Goal: Communication & Community: Answer question/provide support

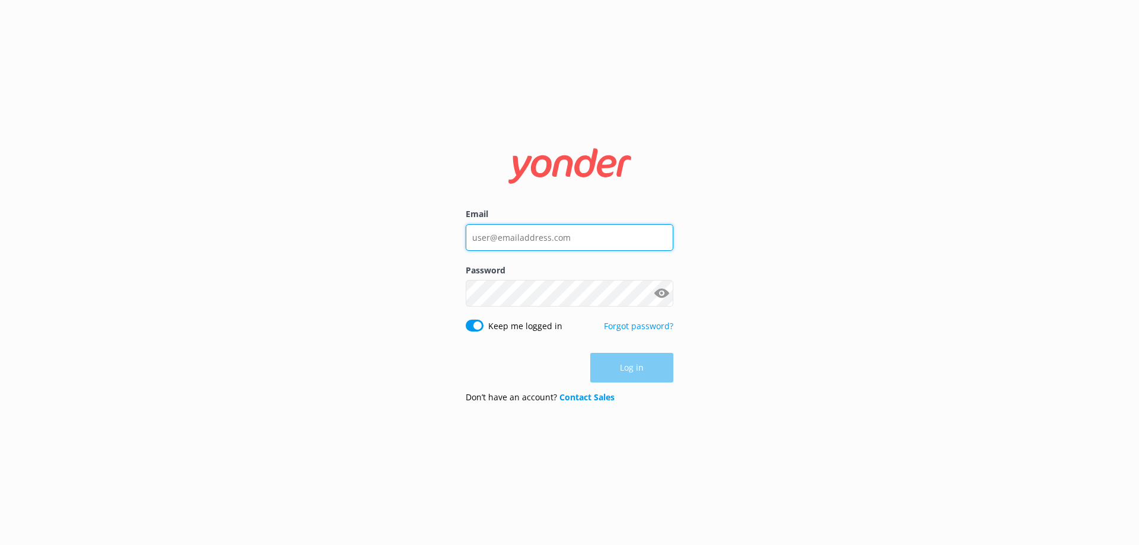
type input "[EMAIL_ADDRESS][DOMAIN_NAME]"
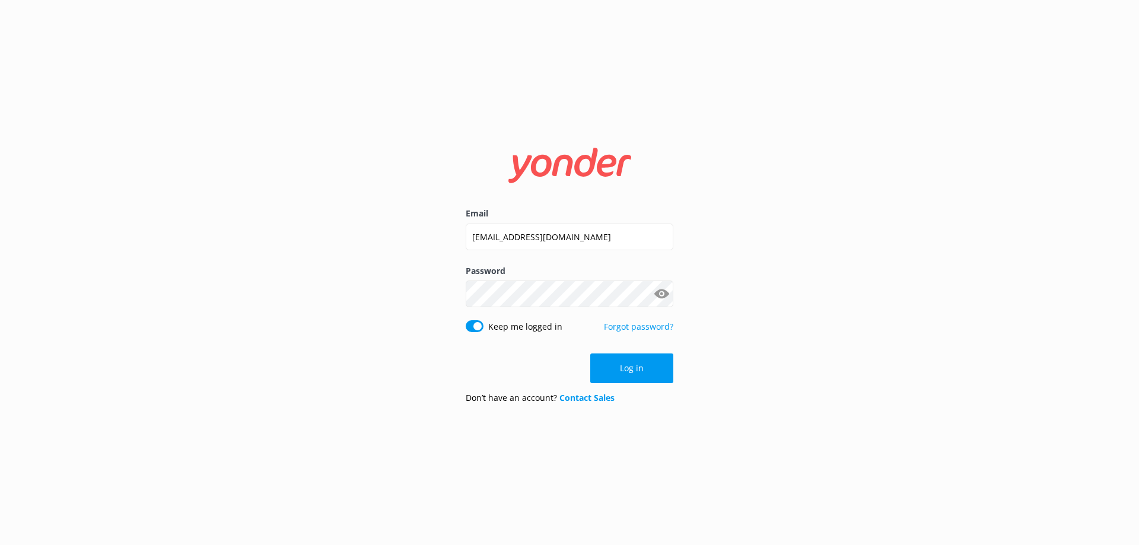
click at [631, 365] on div "Log in" at bounding box center [570, 369] width 208 height 30
click at [623, 377] on button "Log in" at bounding box center [631, 369] width 83 height 30
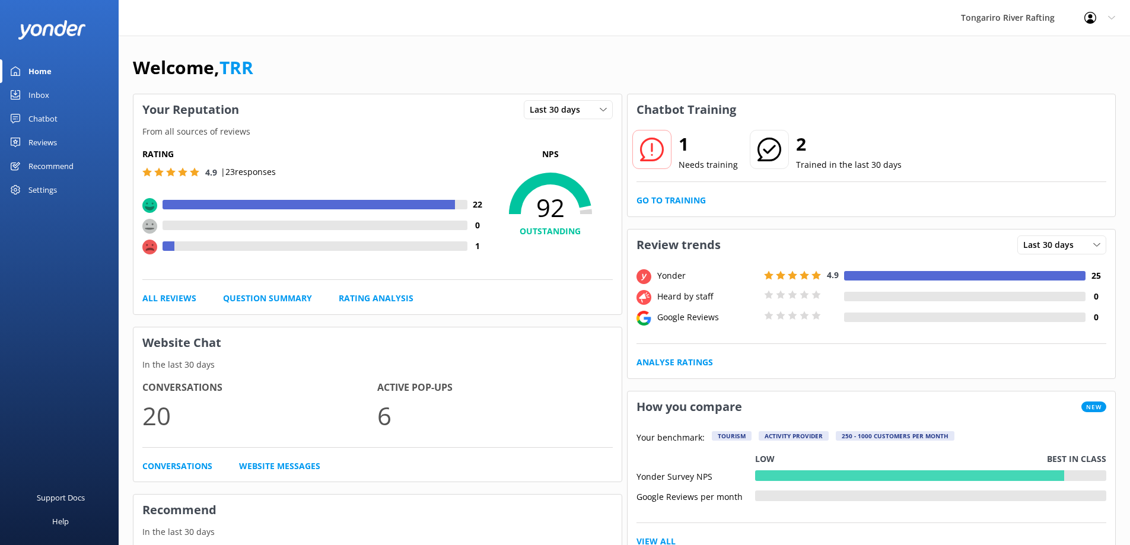
click at [49, 119] on div "Chatbot" at bounding box center [42, 119] width 29 height 24
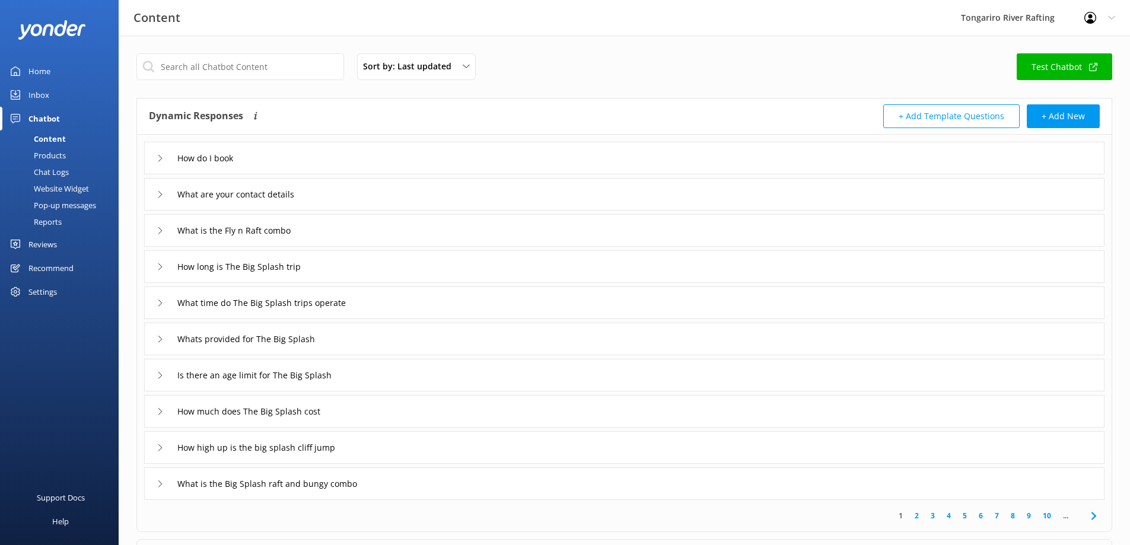
click at [43, 91] on div "Inbox" at bounding box center [38, 95] width 21 height 24
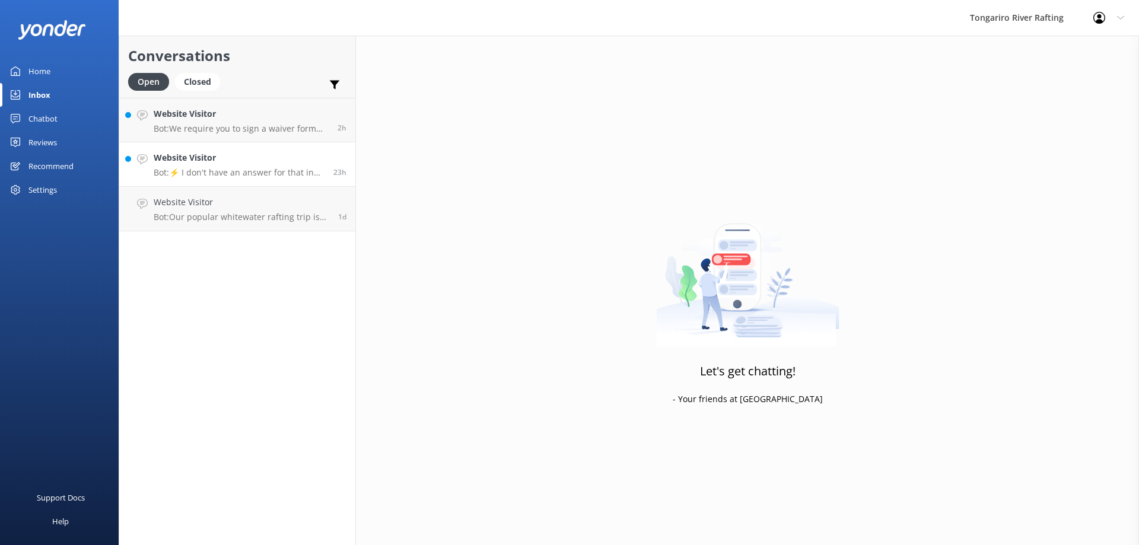
click at [253, 176] on p "Bot: ⚡ I don't have an answer for that in my knowledge base. Please try and rep…" at bounding box center [239, 172] width 171 height 11
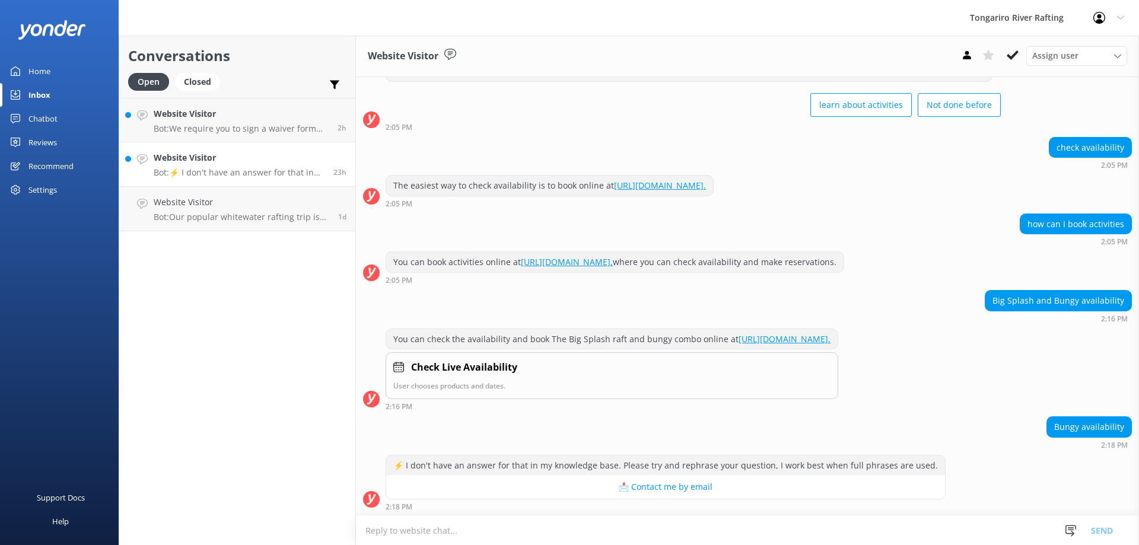
scroll to position [49, 0]
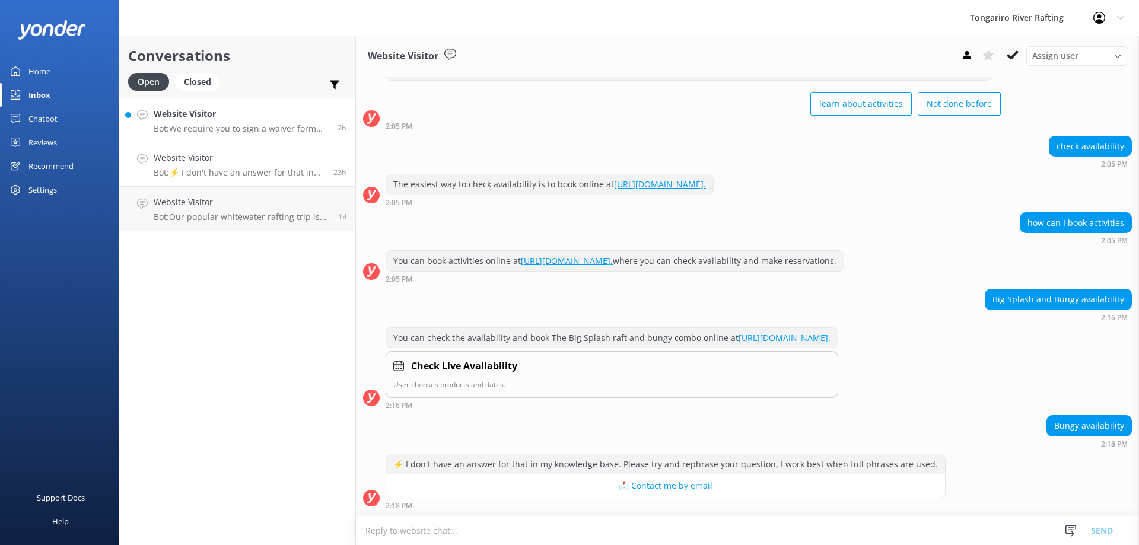
click at [205, 132] on p "Bot: We require you to sign a waiver form that will be sent to you via email up…" at bounding box center [241, 128] width 175 height 11
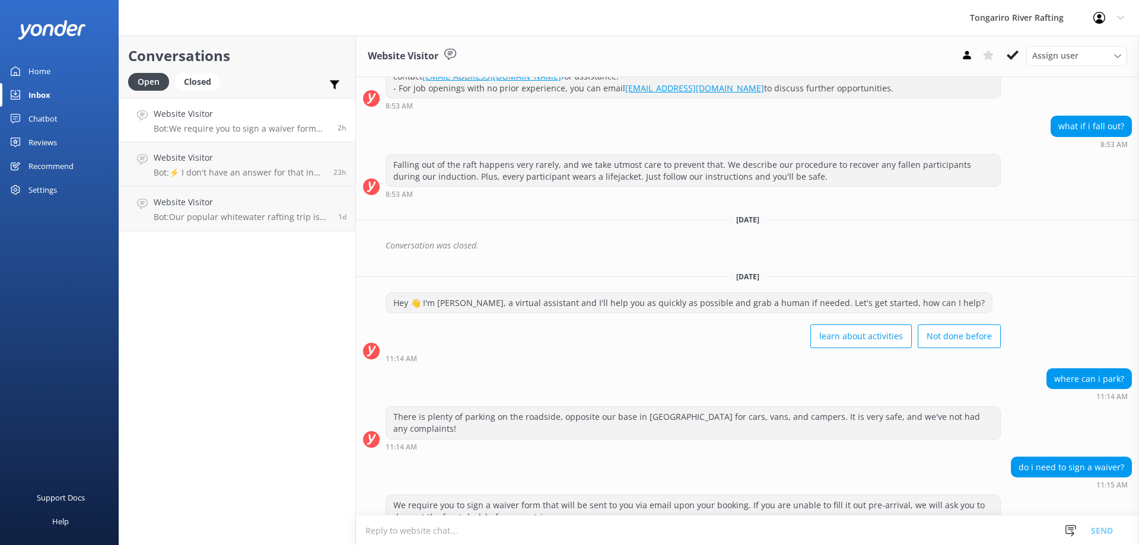
scroll to position [549, 0]
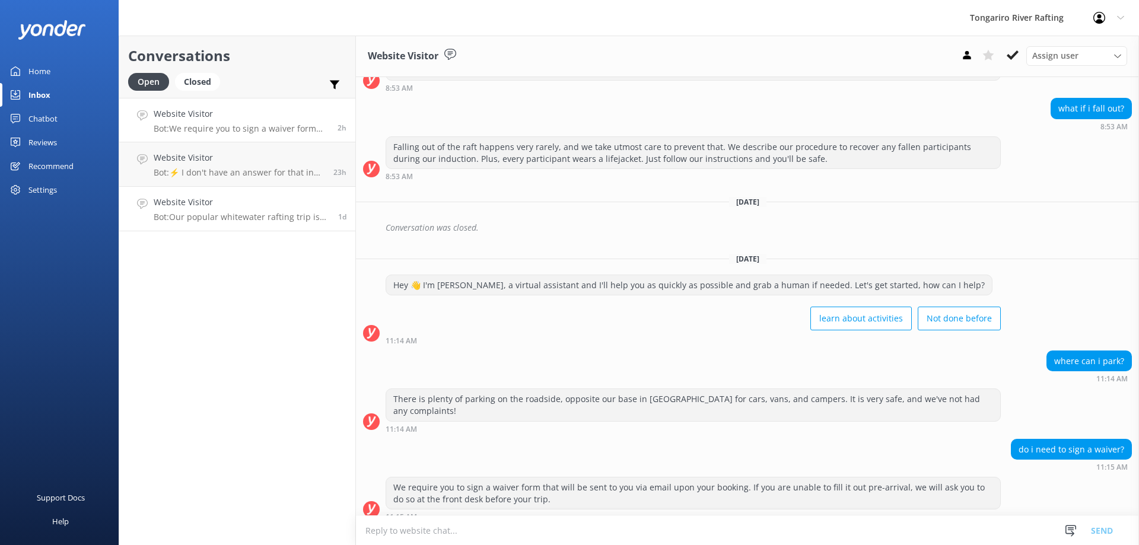
click at [200, 219] on p "Bot: Our popular whitewater rafting trip is suitable for both inexperienced and…" at bounding box center [242, 217] width 176 height 11
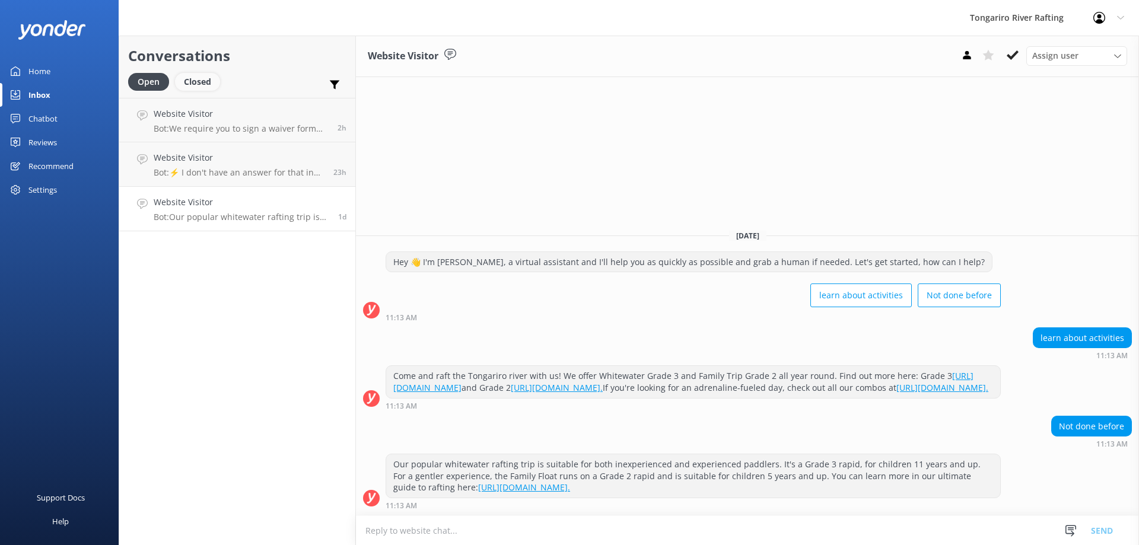
click at [203, 84] on div "Closed" at bounding box center [197, 82] width 45 height 18
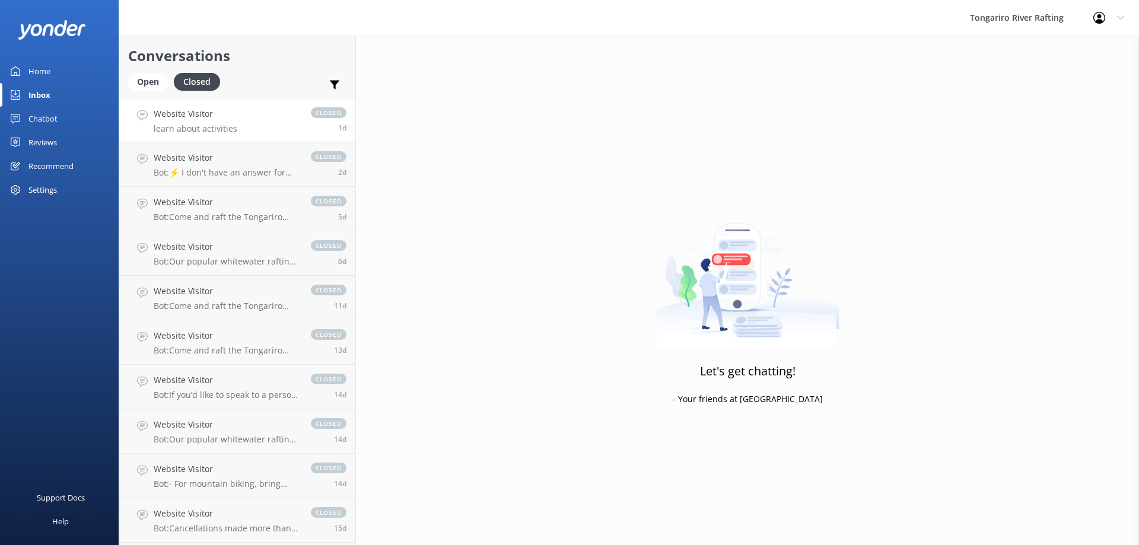
click at [215, 122] on div "Website Visitor learn about activities" at bounding box center [196, 120] width 84 height 26
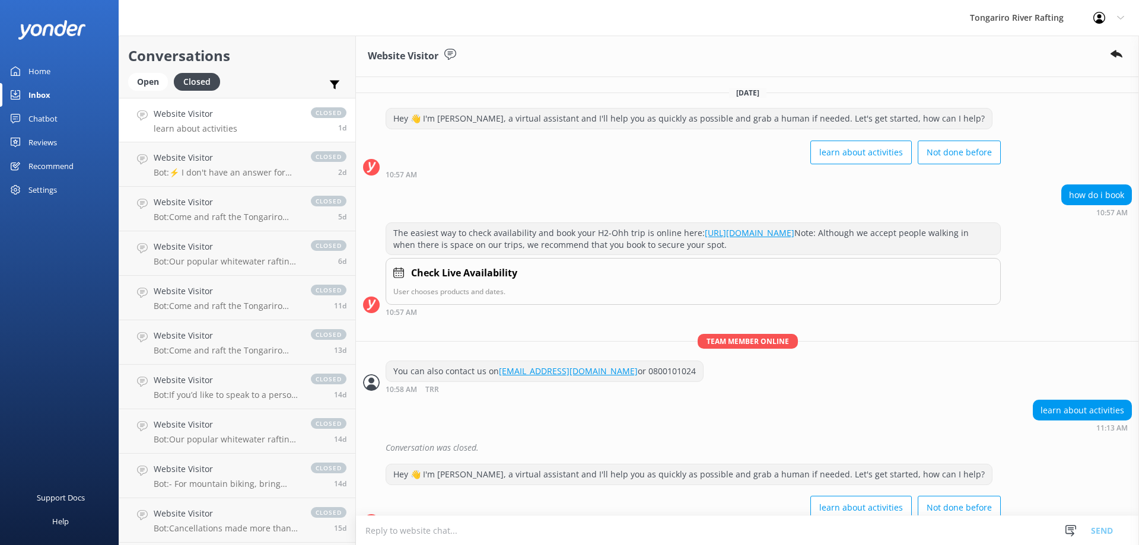
scroll to position [36, 0]
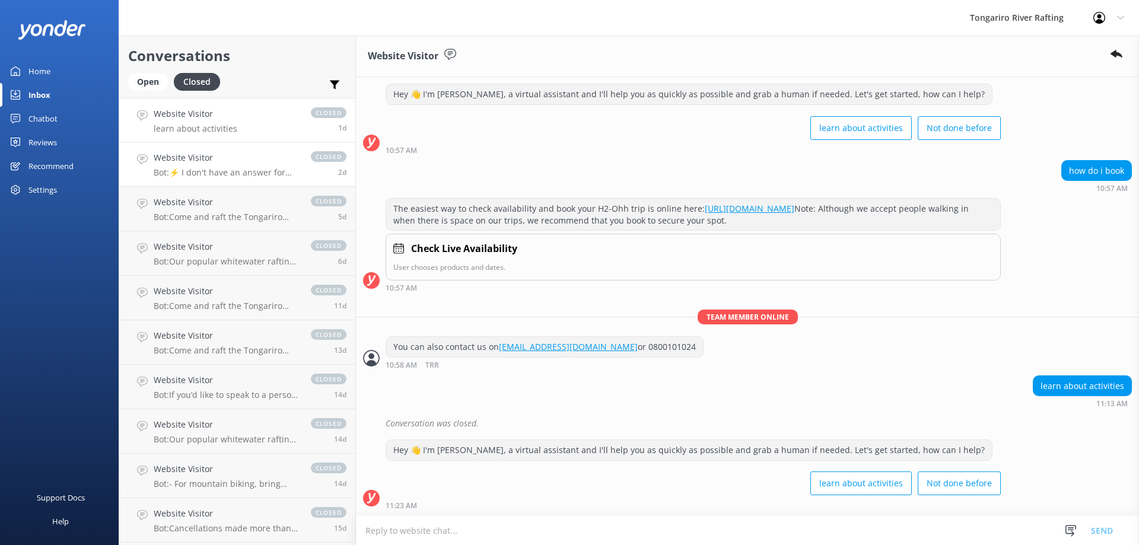
click at [231, 174] on p "Bot: ⚡ I don't have an answer for that in my knowledge base. Please try and rep…" at bounding box center [226, 172] width 145 height 11
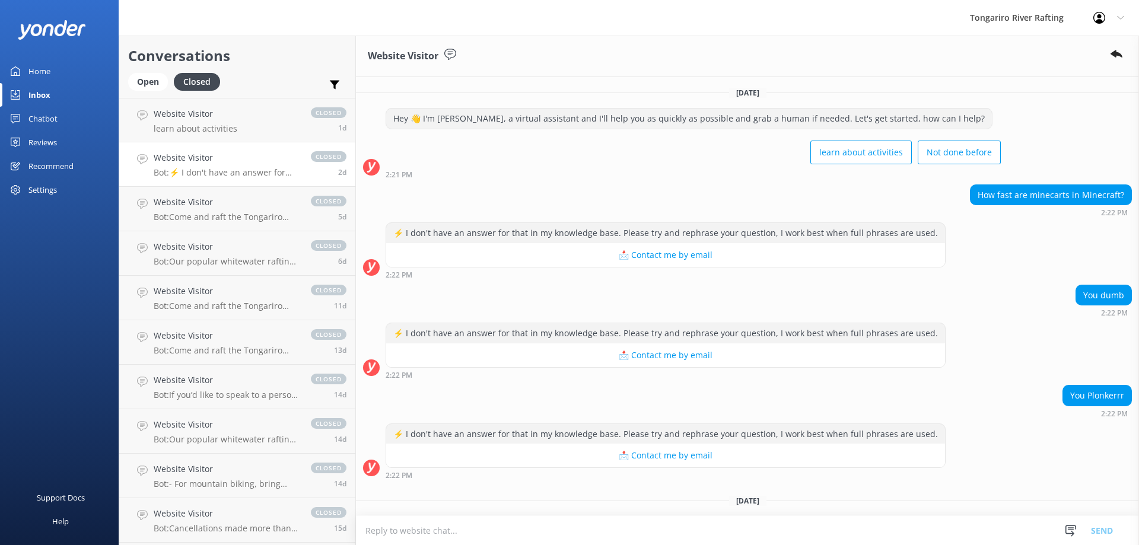
scroll to position [27, 0]
